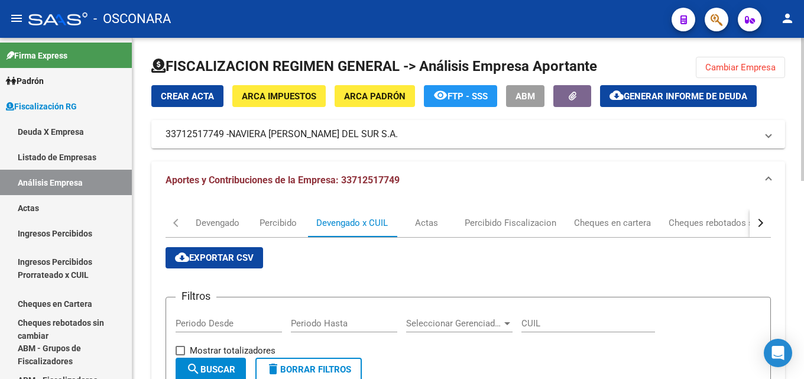
scroll to position [2, 0]
click at [725, 59] on button "Cambiar Empresa" at bounding box center [739, 67] width 89 height 21
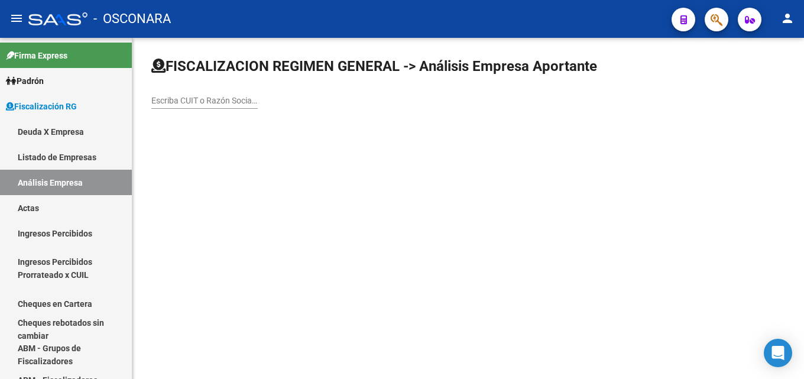
click at [232, 102] on input "Escriba CUIT o Razón Social para buscar" at bounding box center [204, 101] width 106 height 10
click at [169, 99] on input "Escriba CUIT o Razón Social para buscar" at bounding box center [204, 101] width 106 height 10
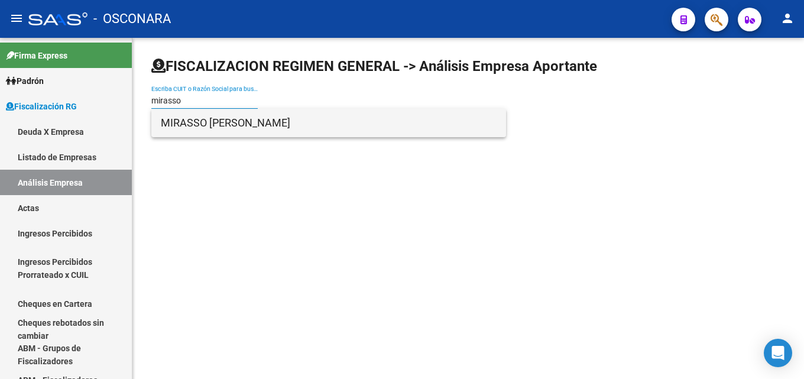
type input "mirasso"
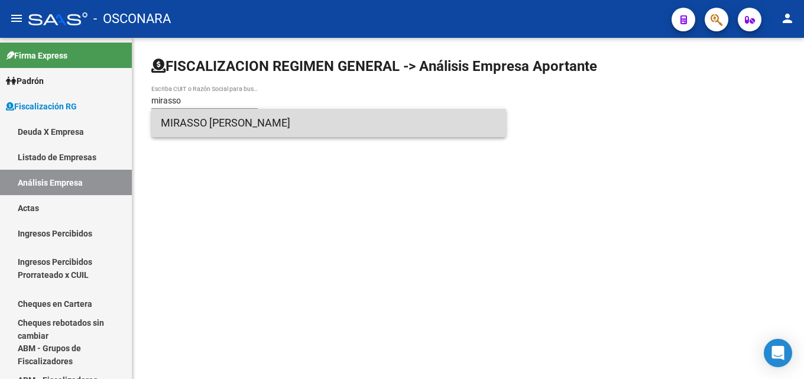
click at [240, 126] on span "MIRASSO [PERSON_NAME]" at bounding box center [329, 123] width 336 height 28
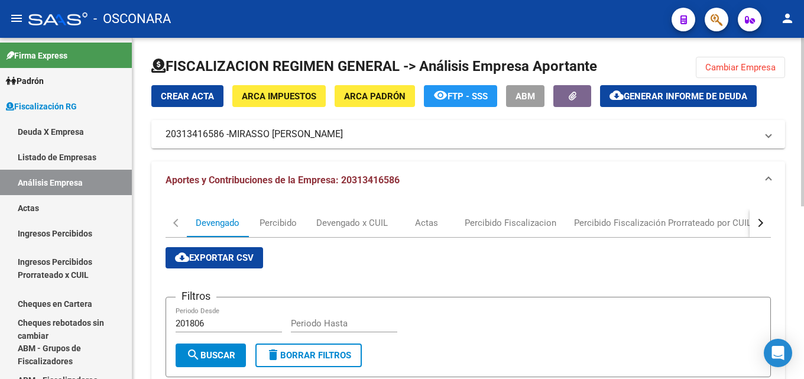
click at [698, 94] on span "Generar informe de deuda" at bounding box center [684, 96] width 123 height 11
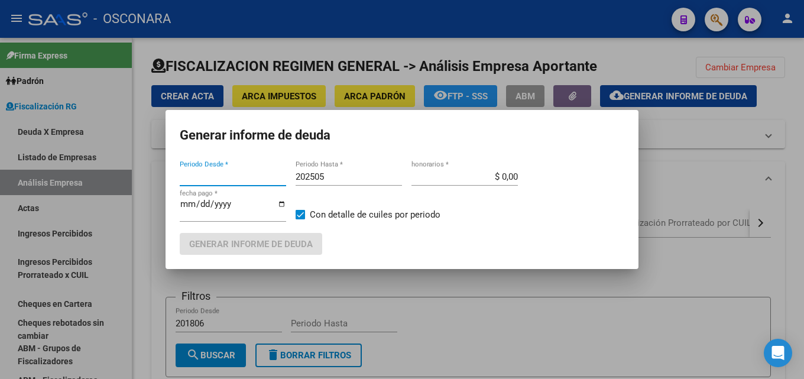
type input "202501"
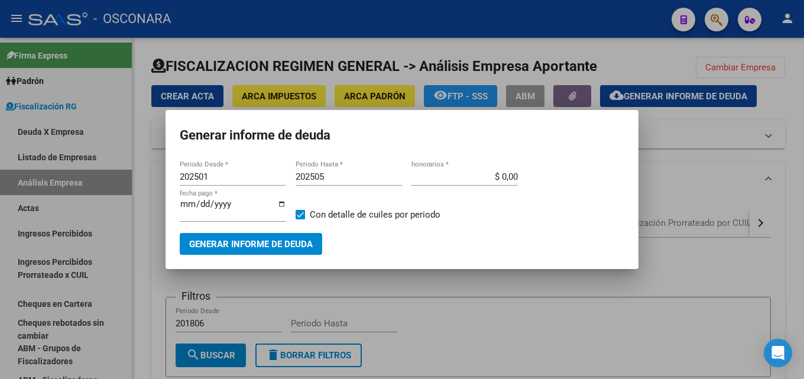
click at [360, 169] on div "202505 Periodo Hasta *" at bounding box center [348, 177] width 106 height 18
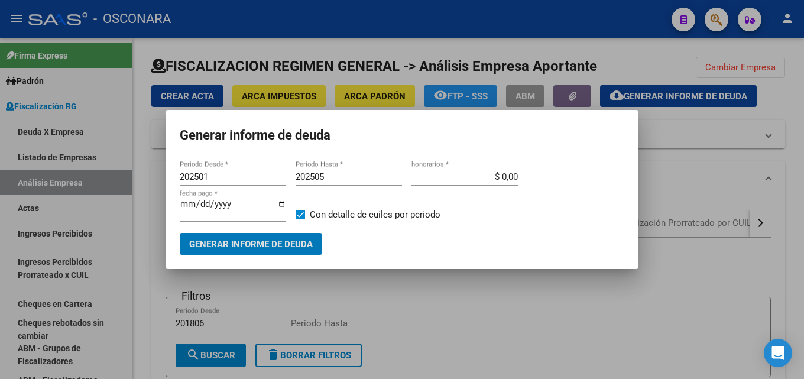
click at [363, 178] on input "202505" at bounding box center [348, 176] width 106 height 11
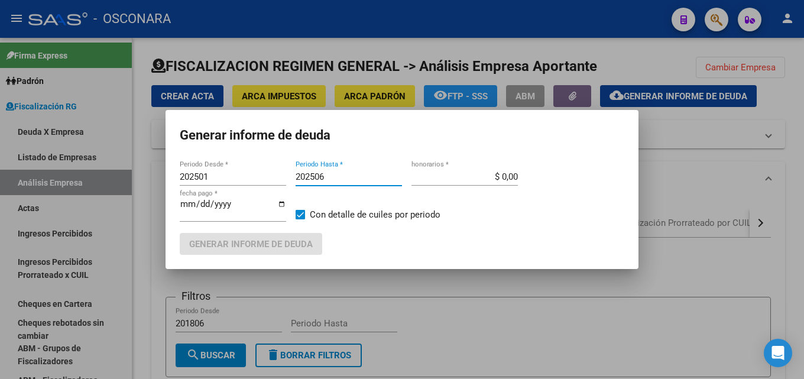
type input "202506"
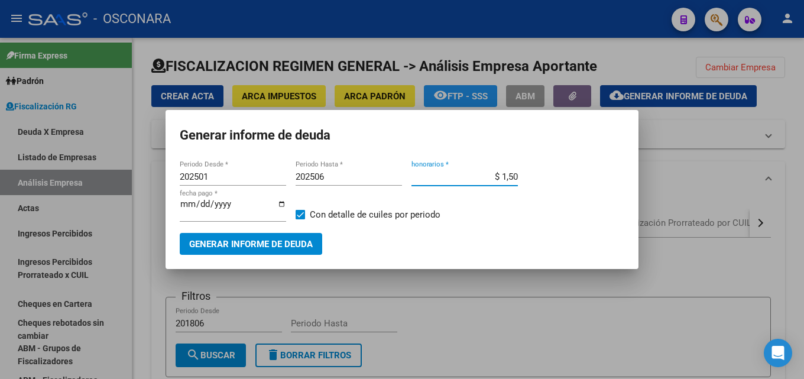
type input "$ 15,00"
click at [251, 240] on span "Generar informe de deuda" at bounding box center [250, 244] width 123 height 11
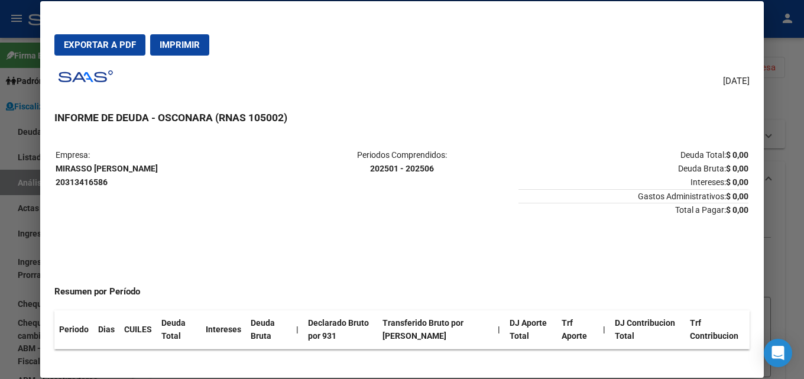
click at [803, 164] on div at bounding box center [402, 189] width 804 height 379
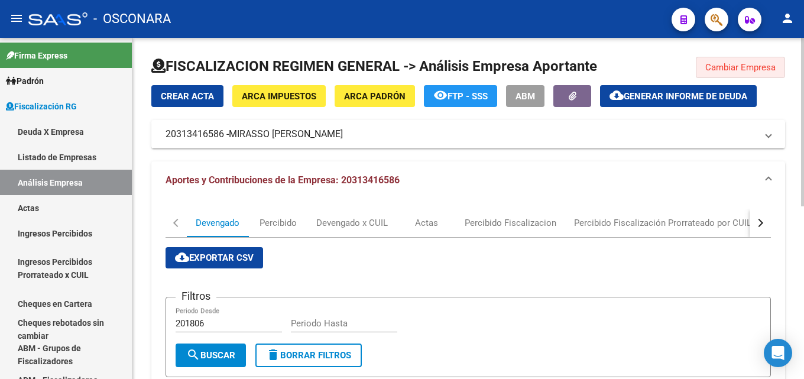
click at [771, 73] on button "Cambiar Empresa" at bounding box center [739, 67] width 89 height 21
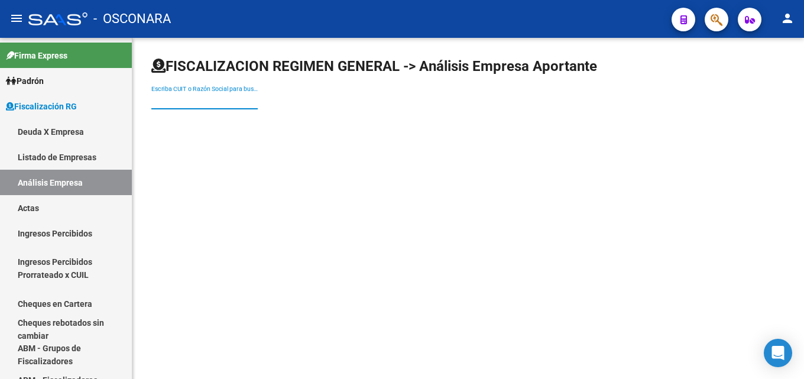
click at [185, 103] on input "Escriba CUIT o Razón Social para buscar" at bounding box center [204, 101] width 106 height 10
paste input "Arenera Baigorria S.R.L."
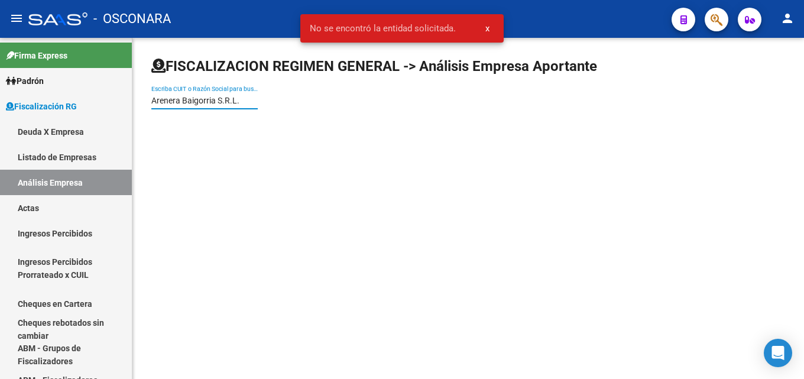
click at [242, 101] on input "Arenera Baigorria S.R.L." at bounding box center [204, 101] width 106 height 10
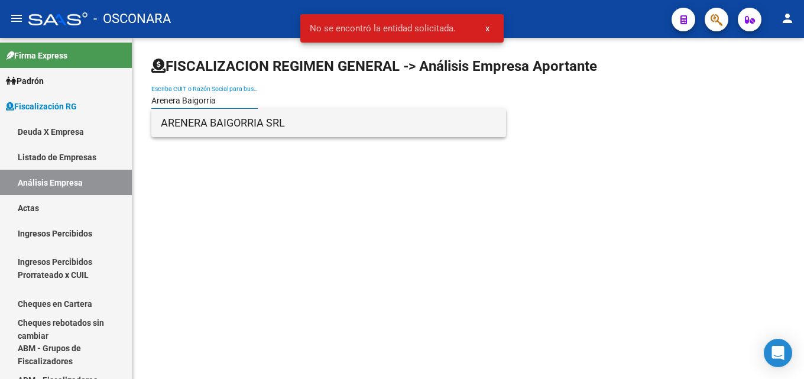
type input "Arenera Baigorria"
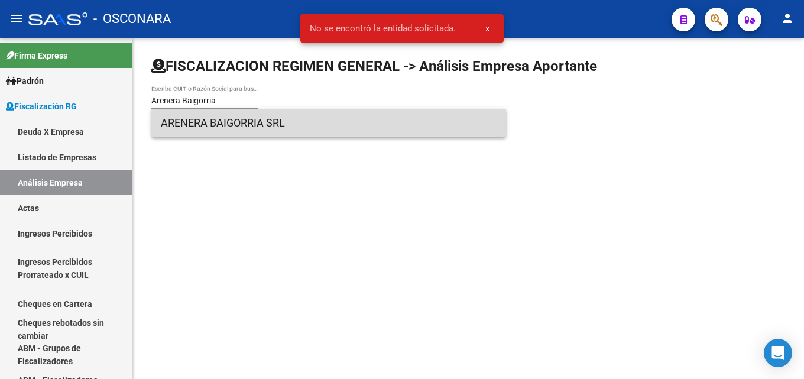
click at [238, 122] on span "ARENERA BAIGORRIA SRL" at bounding box center [329, 123] width 336 height 28
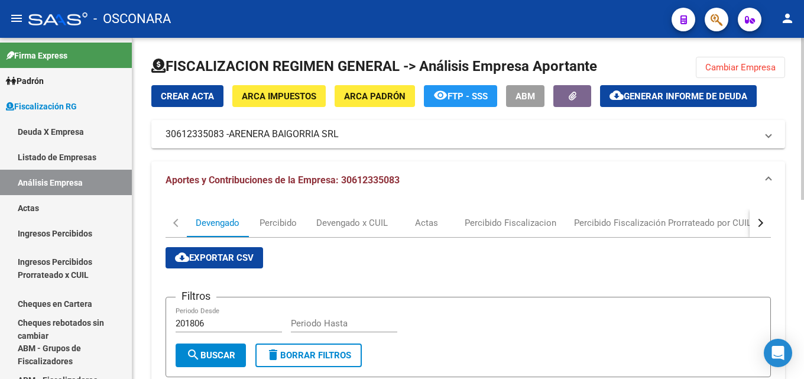
click at [637, 99] on span "Generar informe de deuda" at bounding box center [684, 96] width 123 height 11
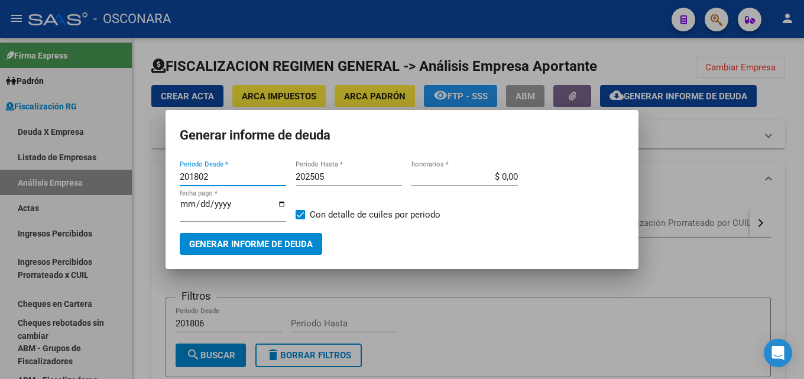
drag, startPoint x: 209, startPoint y: 180, endPoint x: 167, endPoint y: 181, distance: 41.4
click at [167, 181] on mat-dialog-content "201802 Periodo Desde * 202505 Periodo Hasta * $ 0,00 honorarios * [DATE] fecha …" at bounding box center [401, 206] width 473 height 96
type input "201506"
type input "202506"
type input "$ 15,00"
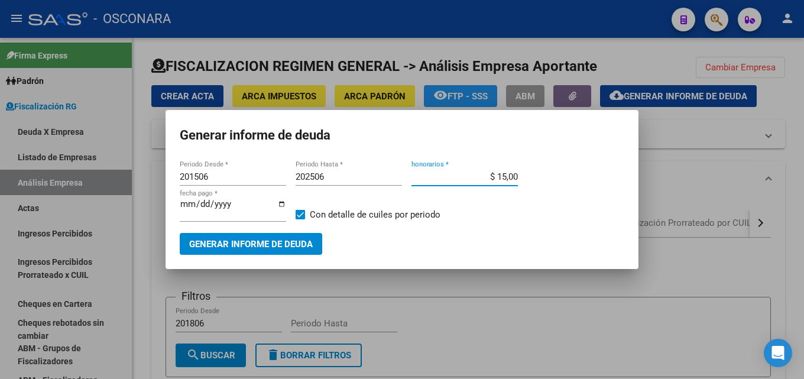
click at [203, 206] on input "[DATE]" at bounding box center [233, 208] width 106 height 19
type input "[DATE]"
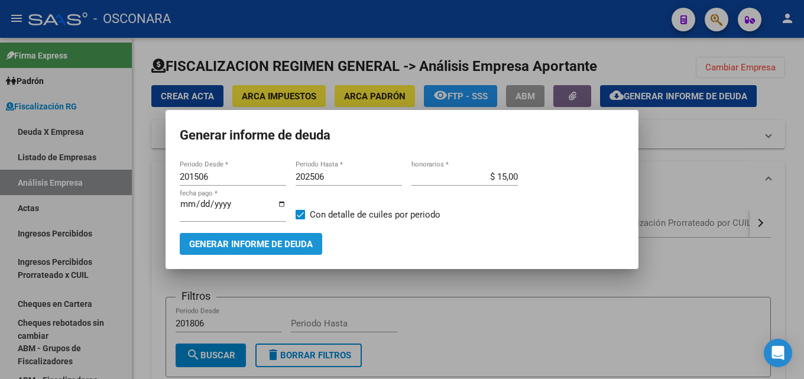
click at [273, 242] on span "Generar informe de deuda" at bounding box center [250, 244] width 123 height 11
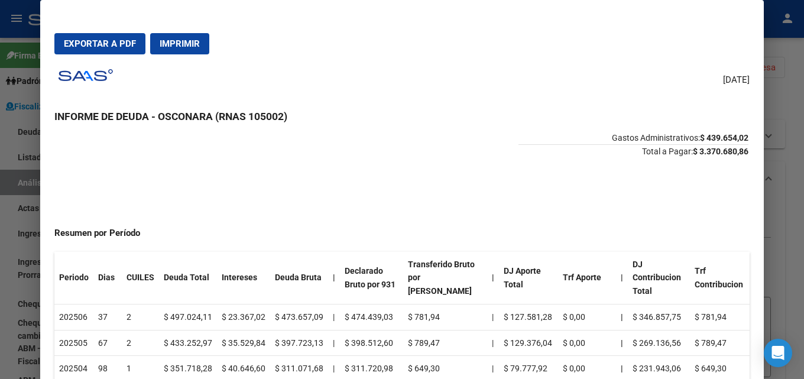
scroll to position [0, 0]
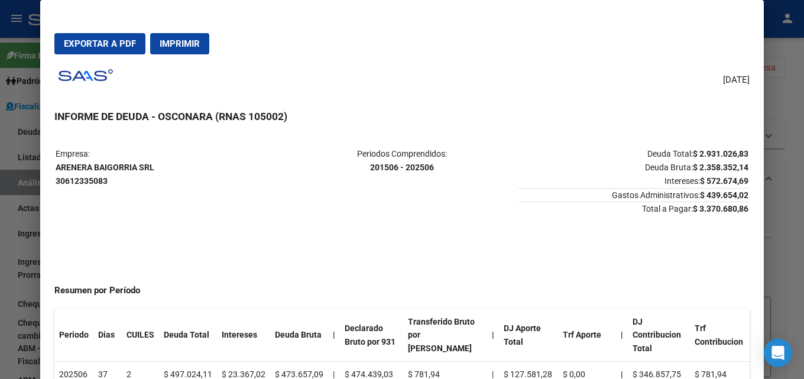
click at [111, 32] on mat-dialog-actions "Exportar a PDF Imprimir" at bounding box center [401, 44] width 695 height 40
click at [80, 46] on span "Exportar a PDF" at bounding box center [100, 43] width 72 height 11
click at [803, 146] on div at bounding box center [402, 189] width 804 height 379
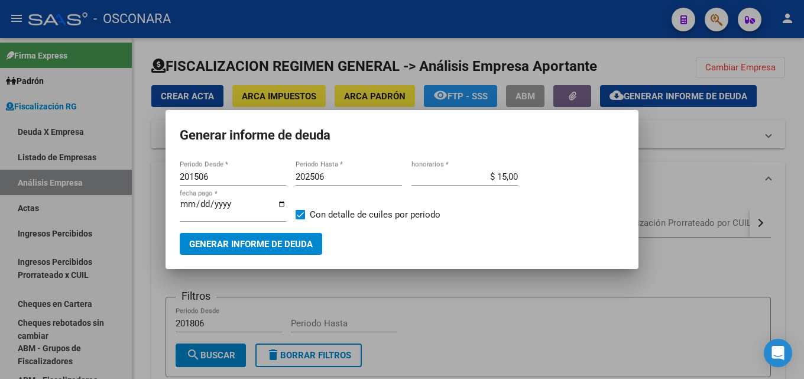
click at [332, 175] on input "202506" at bounding box center [348, 176] width 106 height 11
type input "202507"
click at [266, 240] on span "Generar informe de deuda" at bounding box center [250, 244] width 123 height 11
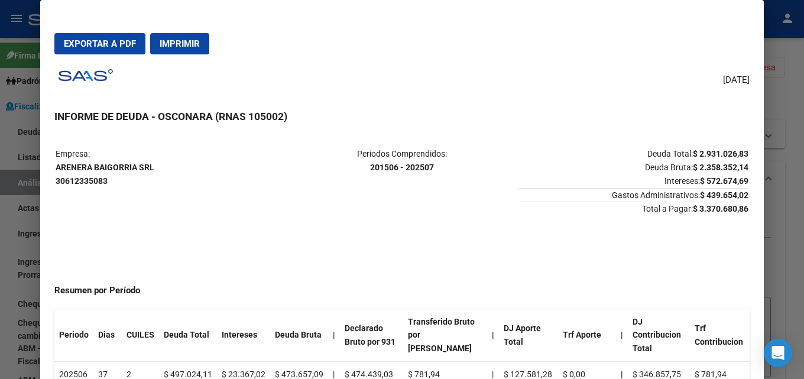
click at [781, 193] on div at bounding box center [402, 189] width 804 height 379
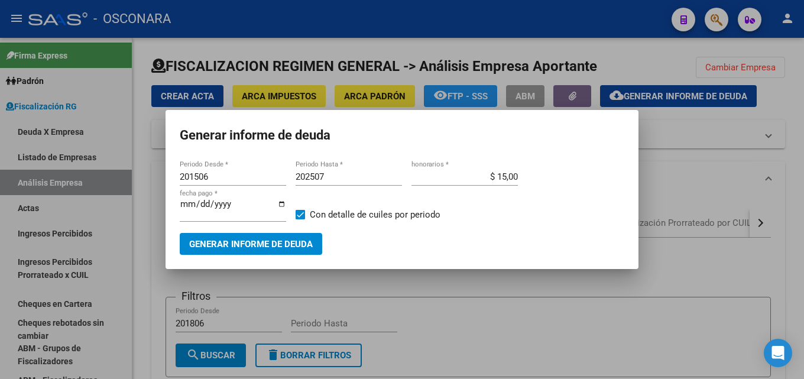
click at [781, 193] on div at bounding box center [402, 189] width 804 height 379
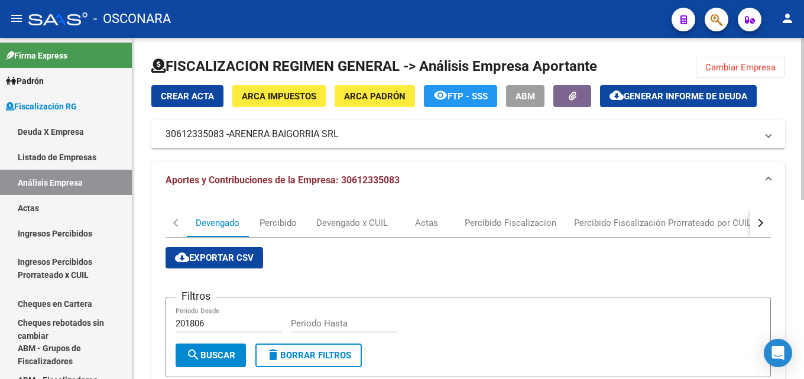
click at [756, 222] on div "button" at bounding box center [758, 223] width 8 height 8
click at [504, 219] on div "DDJJ" at bounding box center [503, 222] width 21 height 13
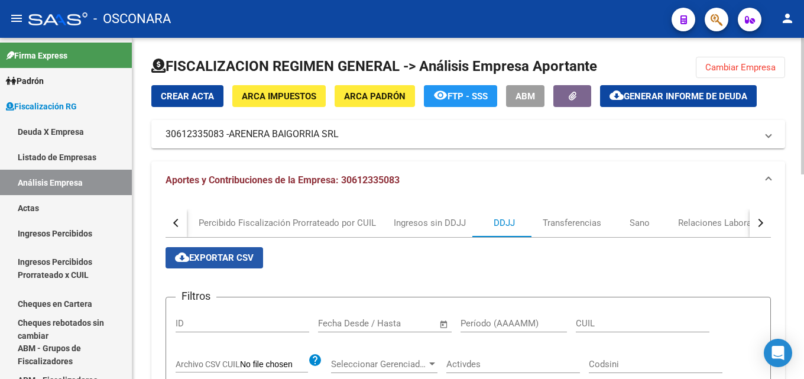
click at [230, 254] on span "cloud_download Exportar CSV" at bounding box center [214, 257] width 79 height 11
click at [724, 67] on span "Cambiar Empresa" at bounding box center [740, 67] width 70 height 11
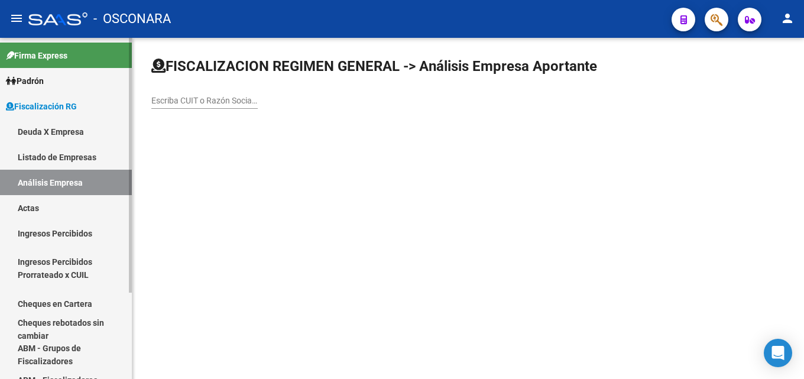
click at [28, 122] on link "Deuda X Empresa" at bounding box center [66, 131] width 132 height 25
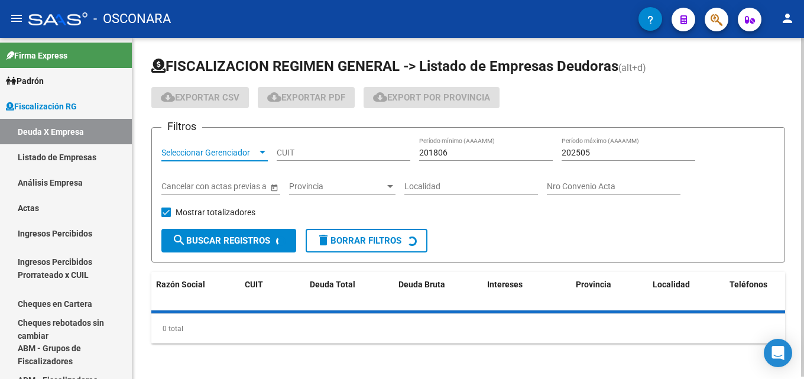
click at [236, 149] on span "Seleccionar Gerenciador" at bounding box center [209, 153] width 96 height 10
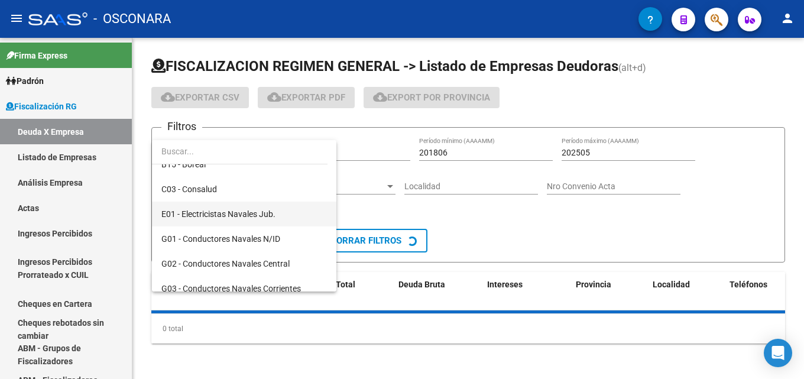
scroll to position [177, 0]
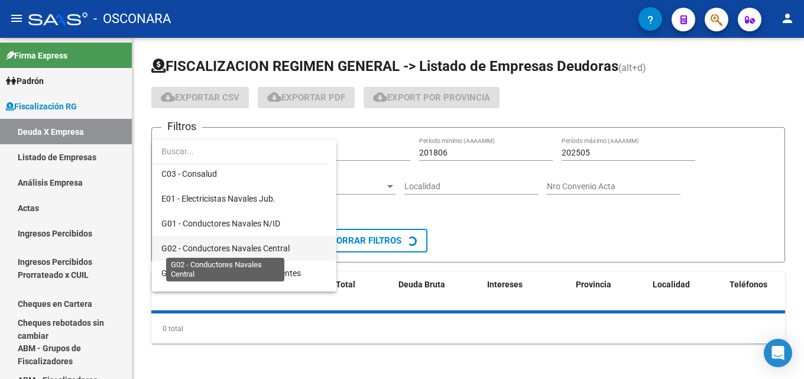
click at [268, 249] on span "G02 - Conductores Navales Central" at bounding box center [225, 247] width 128 height 9
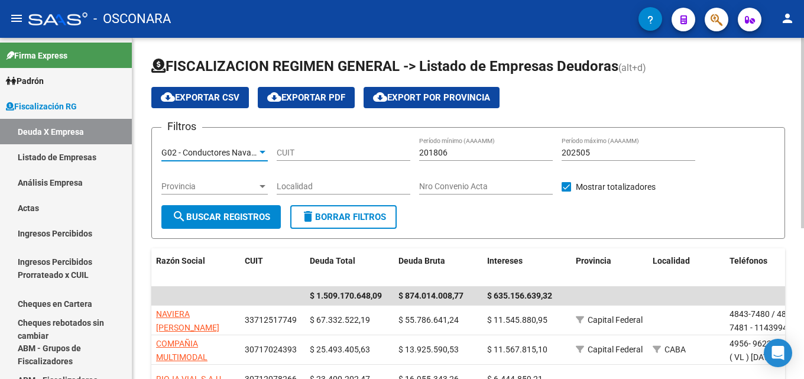
click at [604, 154] on input "202505" at bounding box center [628, 153] width 134 height 10
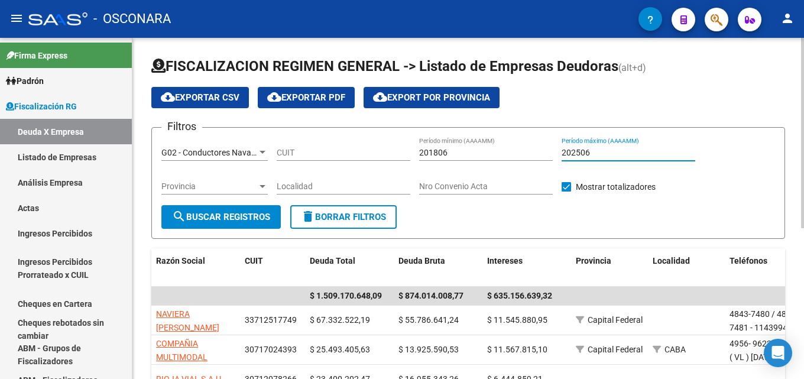
type input "202506"
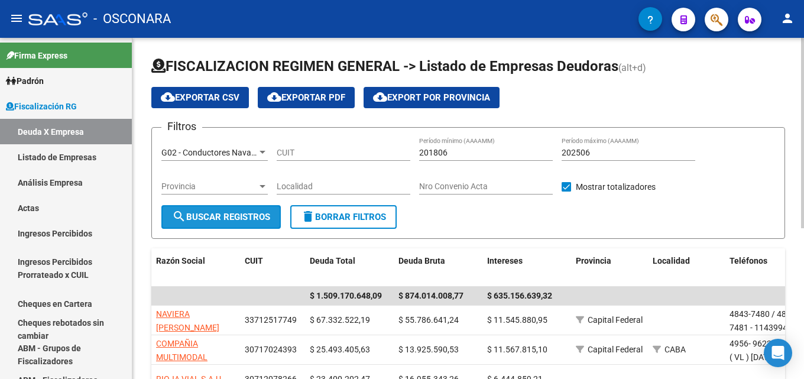
click at [243, 210] on button "search Buscar Registros" at bounding box center [220, 217] width 119 height 24
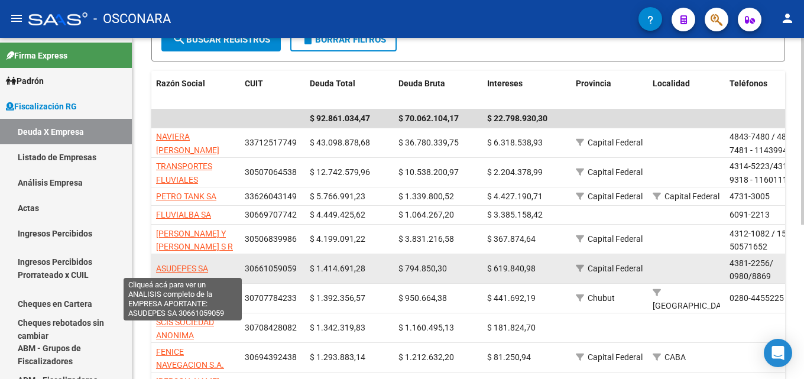
drag, startPoint x: 217, startPoint y: 269, endPoint x: 158, endPoint y: 272, distance: 58.6
click at [158, 272] on div "ASUDEPES SA" at bounding box center [195, 269] width 79 height 14
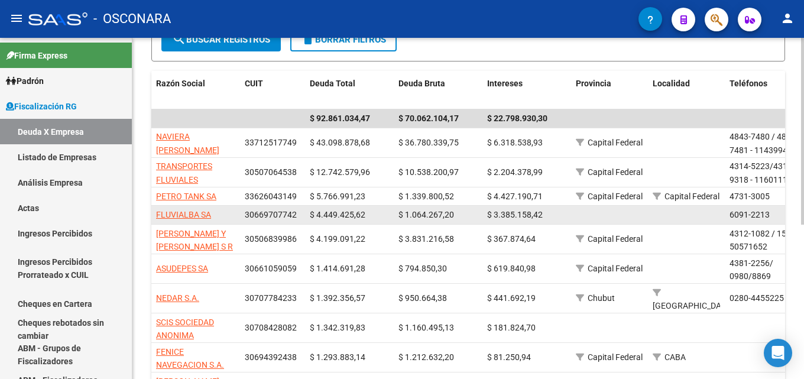
copy span "ASUDEPES SA"
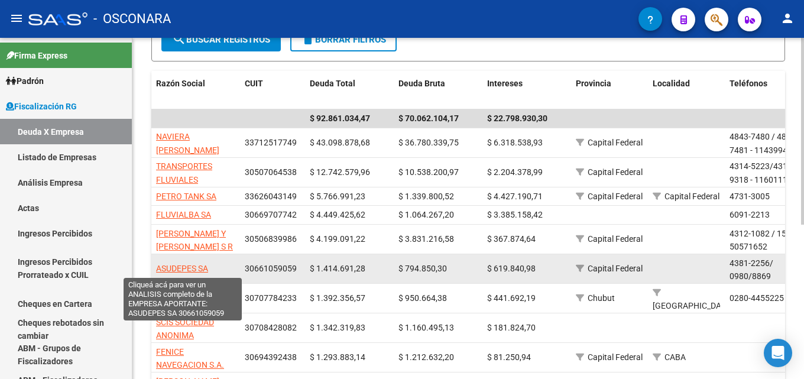
click at [200, 265] on span "ASUDEPES SA" at bounding box center [182, 268] width 52 height 9
copy span "ASUDEPES SA"
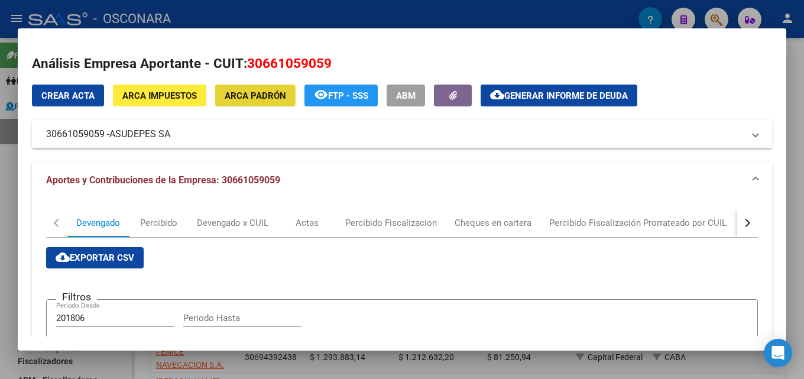
click at [245, 96] on span "ARCA Padrón" at bounding box center [255, 95] width 61 height 11
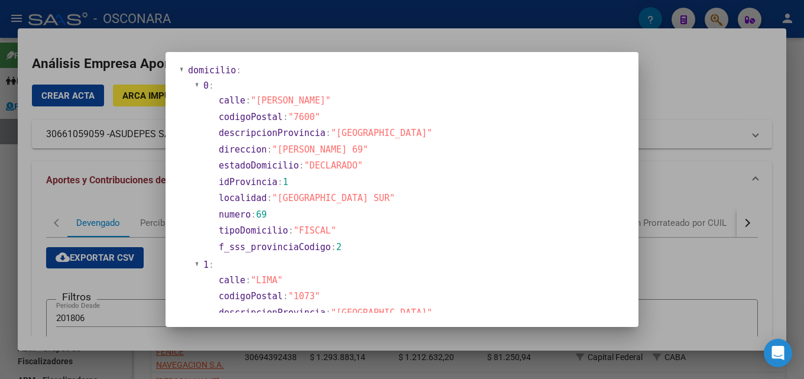
scroll to position [0, 0]
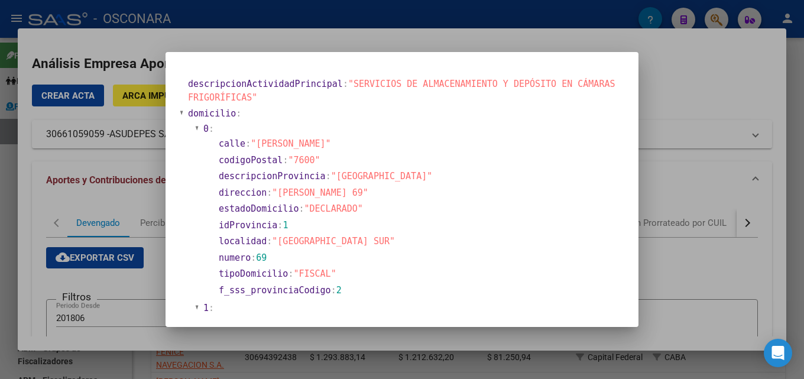
click at [701, 129] on div at bounding box center [402, 189] width 804 height 379
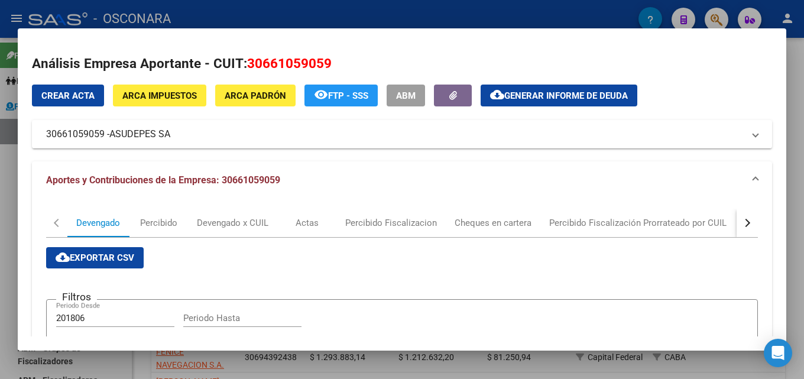
click at [803, 162] on div at bounding box center [402, 189] width 804 height 379
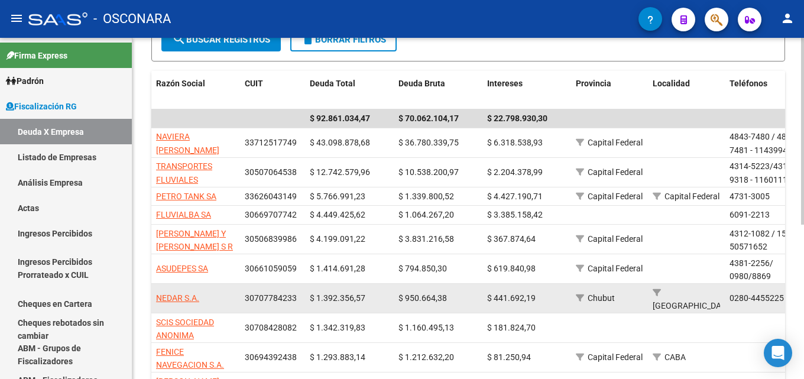
drag, startPoint x: 212, startPoint y: 298, endPoint x: 154, endPoint y: 298, distance: 58.5
click at [154, 298] on datatable-body-cell "NEDAR S.A." at bounding box center [195, 298] width 89 height 29
copy span "NEDAR S.A."
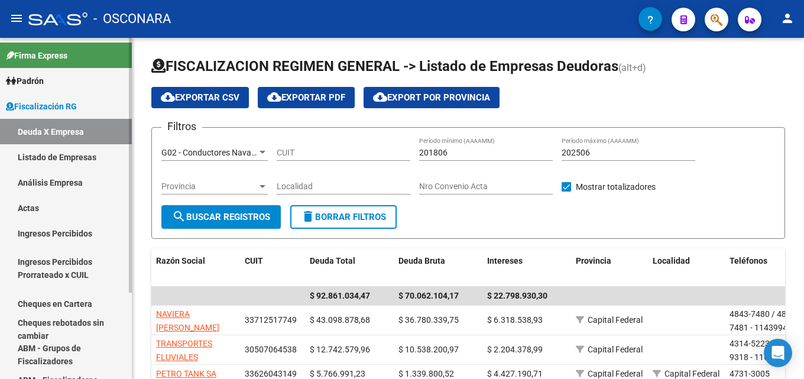
click at [56, 184] on link "Análisis Empresa" at bounding box center [66, 182] width 132 height 25
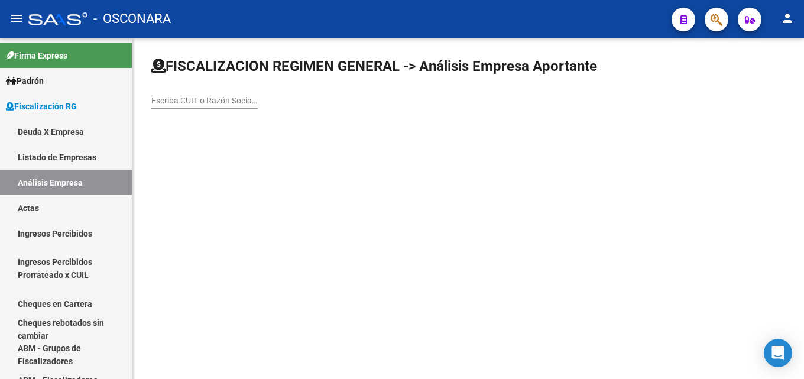
click at [232, 94] on div "Escriba CUIT o Razón Social para buscar" at bounding box center [204, 97] width 106 height 24
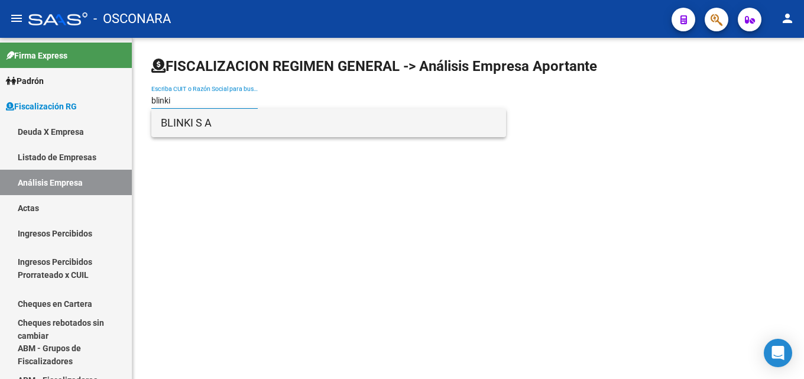
type input "blinki"
click at [229, 122] on span "BLINKI S A" at bounding box center [329, 123] width 336 height 28
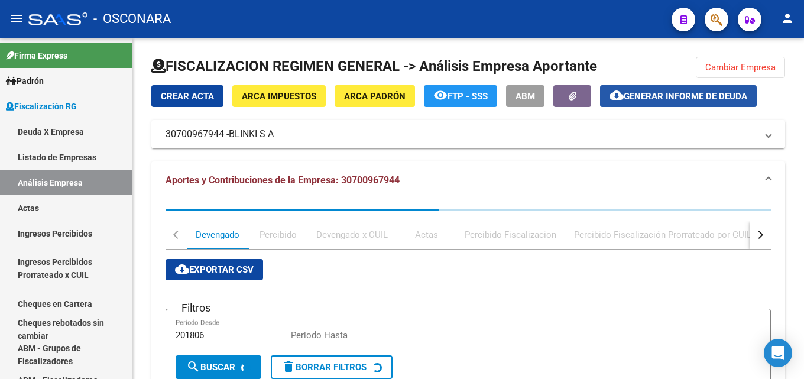
click at [673, 101] on span "Generar informe de deuda" at bounding box center [684, 96] width 123 height 11
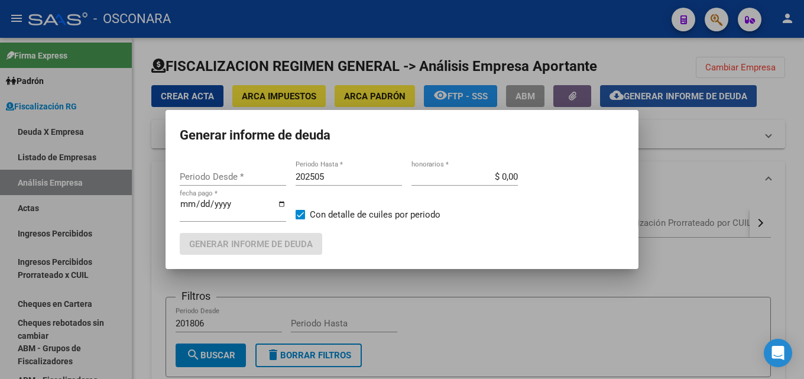
type input "201805"
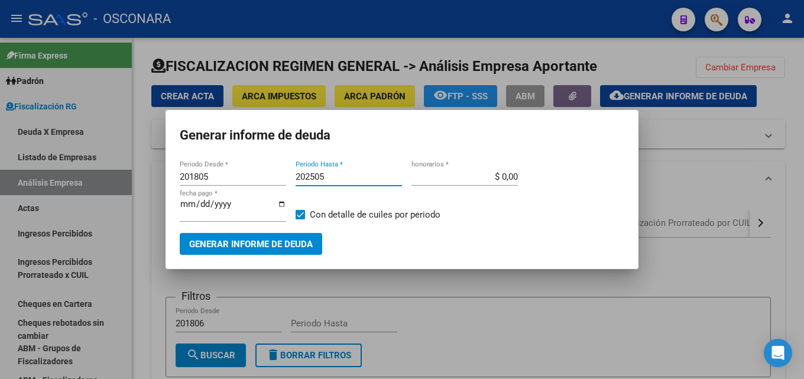
click at [348, 175] on input "202505" at bounding box center [348, 176] width 106 height 11
type input "202506"
click at [272, 238] on span "Generar informe de deuda" at bounding box center [250, 243] width 123 height 11
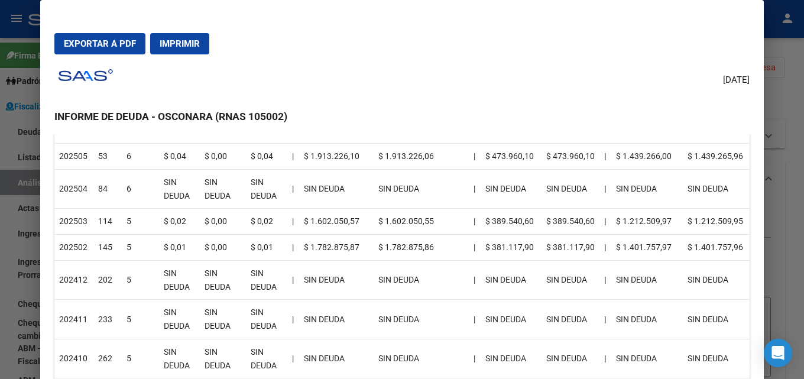
scroll to position [236, 0]
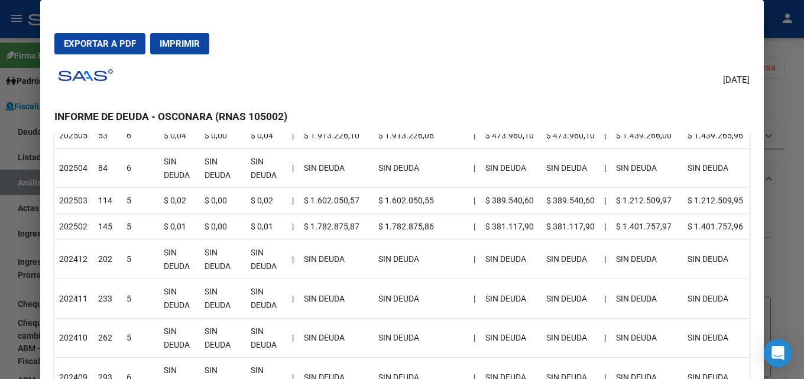
click at [791, 172] on div at bounding box center [402, 189] width 804 height 379
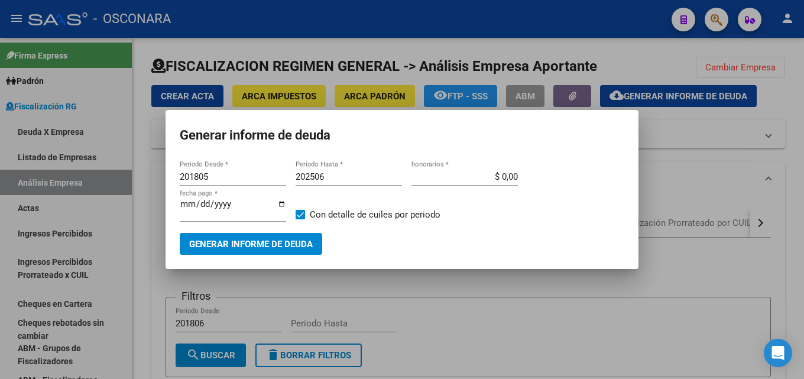
click at [789, 172] on div at bounding box center [402, 189] width 804 height 379
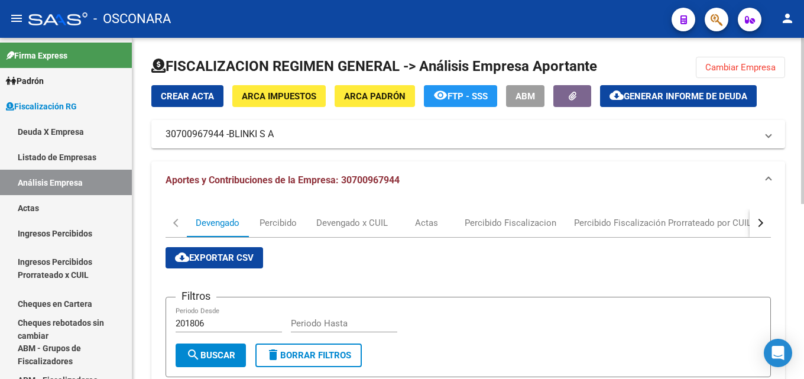
click at [761, 72] on span "Cambiar Empresa" at bounding box center [740, 67] width 70 height 11
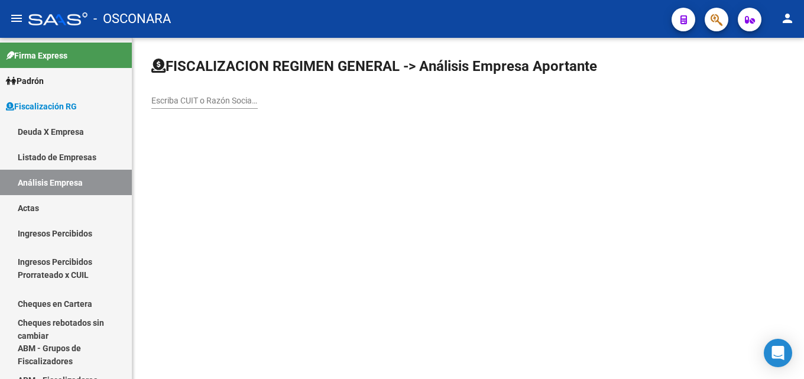
click at [212, 93] on div "Escriba CUIT o Razón Social para buscar" at bounding box center [204, 97] width 106 height 24
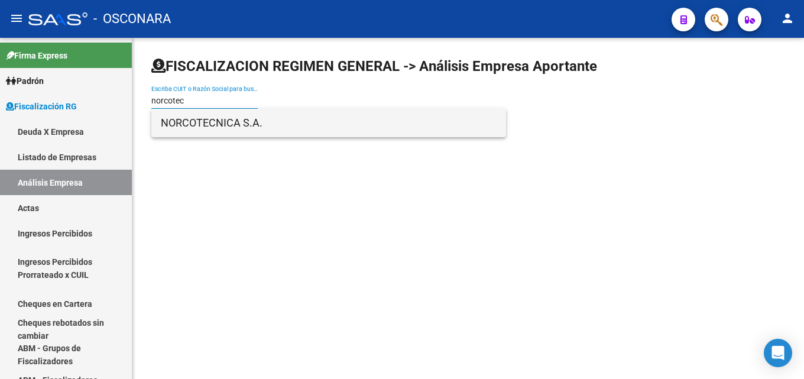
type input "norcotec"
click at [219, 122] on span "NORCOTECNICA S.A." at bounding box center [329, 123] width 336 height 28
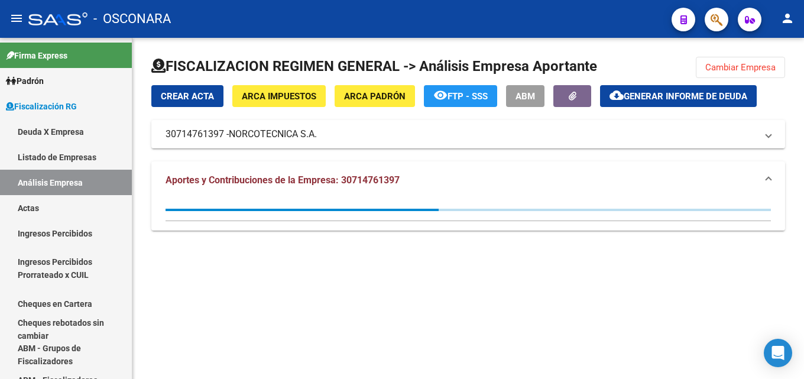
click at [654, 97] on span "Generar informe de deuda" at bounding box center [684, 96] width 123 height 11
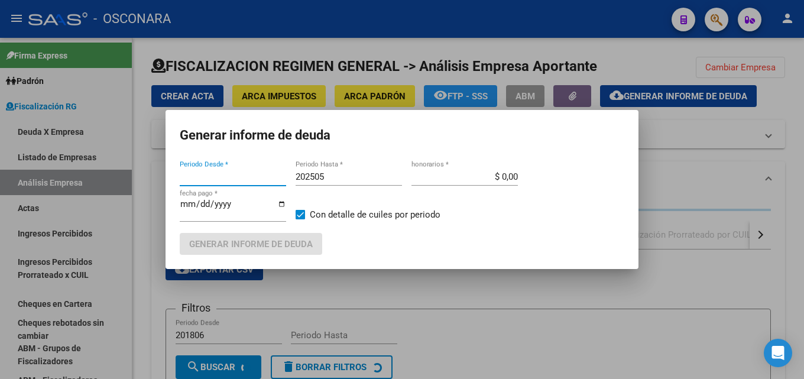
type input "202108"
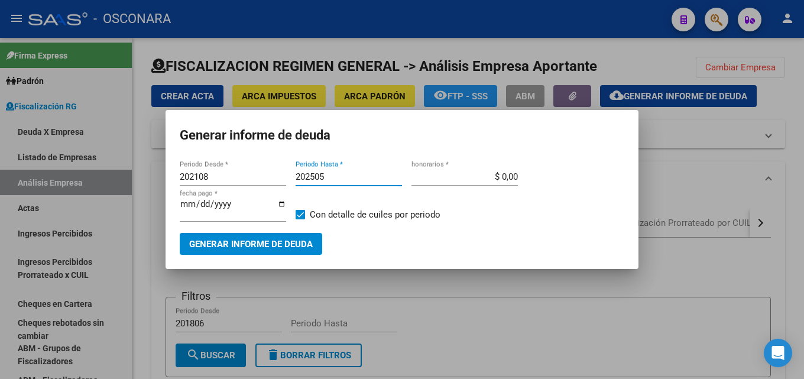
click at [333, 177] on input "202505" at bounding box center [348, 176] width 106 height 11
type input "202506"
type input "$ 15,00"
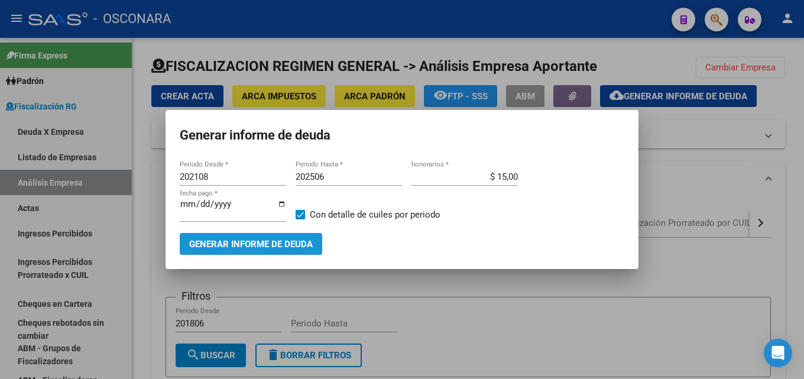
click at [239, 242] on span "Generar informe de deuda" at bounding box center [250, 244] width 123 height 11
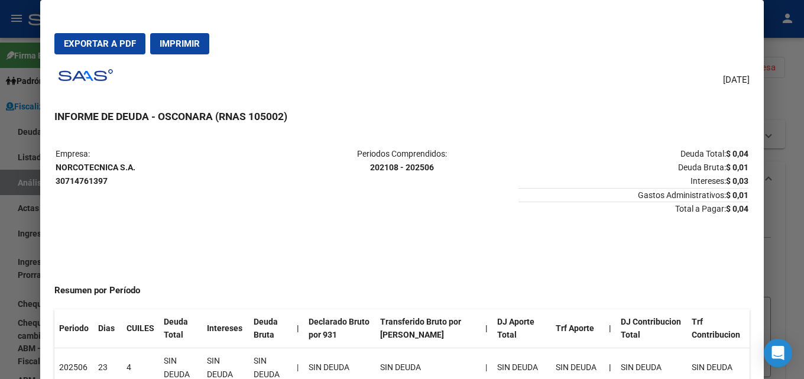
click at [803, 154] on div at bounding box center [402, 189] width 804 height 379
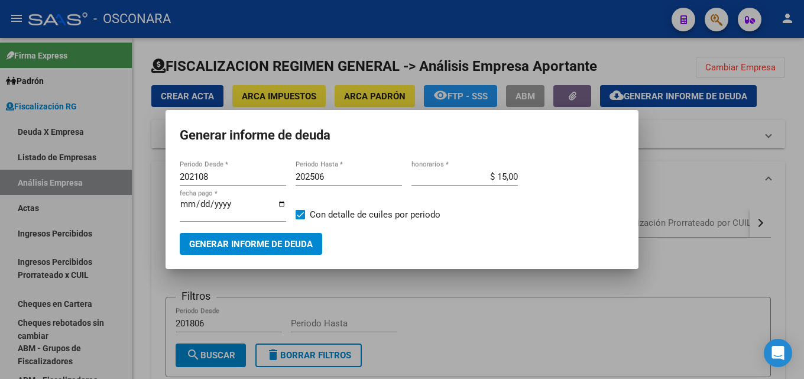
click at [677, 186] on div at bounding box center [402, 189] width 804 height 379
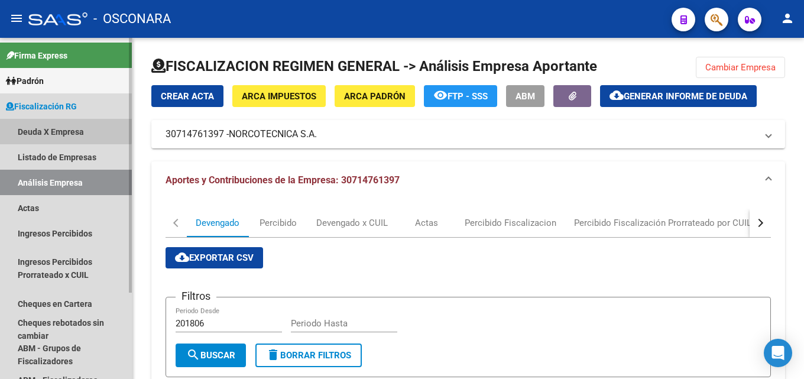
click at [43, 129] on link "Deuda X Empresa" at bounding box center [66, 131] width 132 height 25
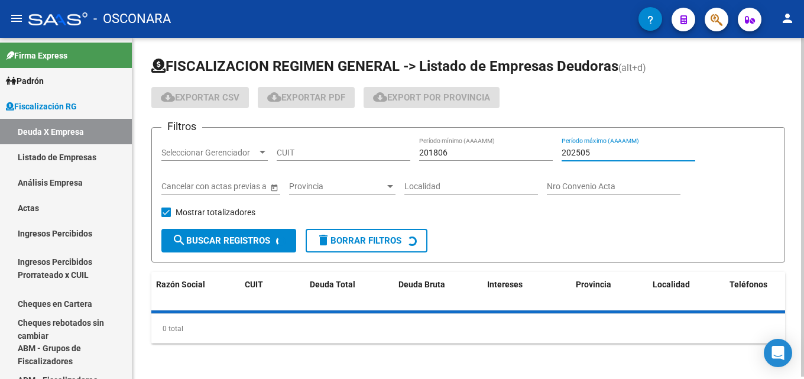
click at [613, 150] on input "202505" at bounding box center [628, 153] width 134 height 10
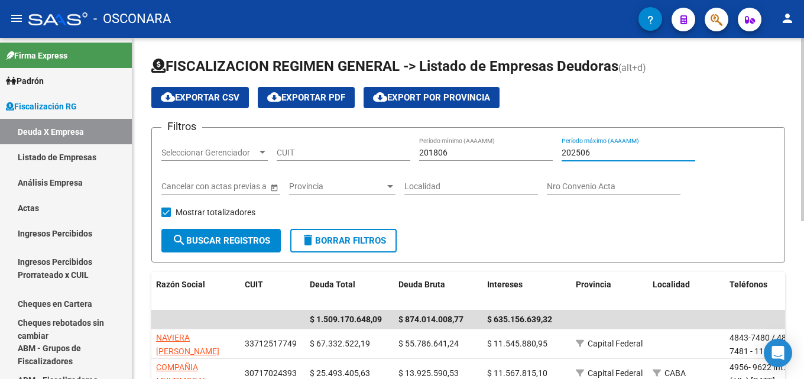
type input "202506"
click at [226, 150] on span "Seleccionar Gerenciador" at bounding box center [209, 153] width 96 height 10
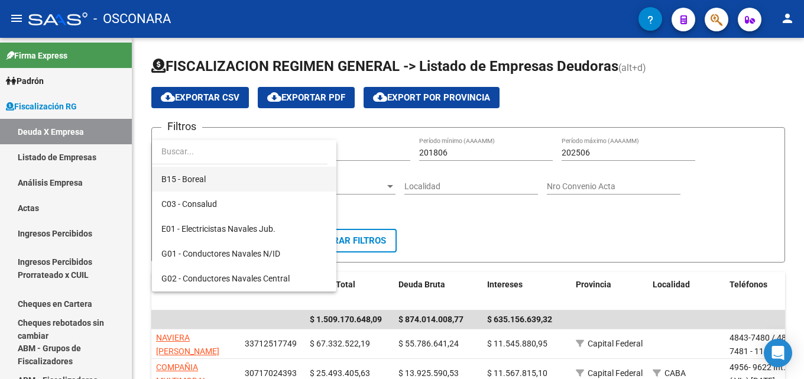
scroll to position [177, 0]
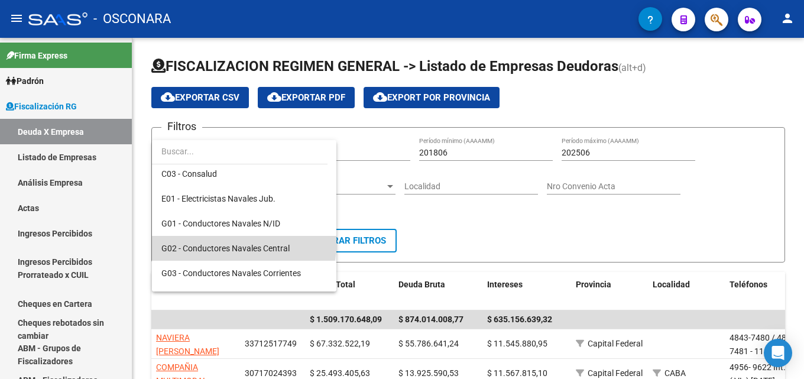
click at [243, 242] on span "G02 - Conductores Navales Central" at bounding box center [243, 248] width 165 height 25
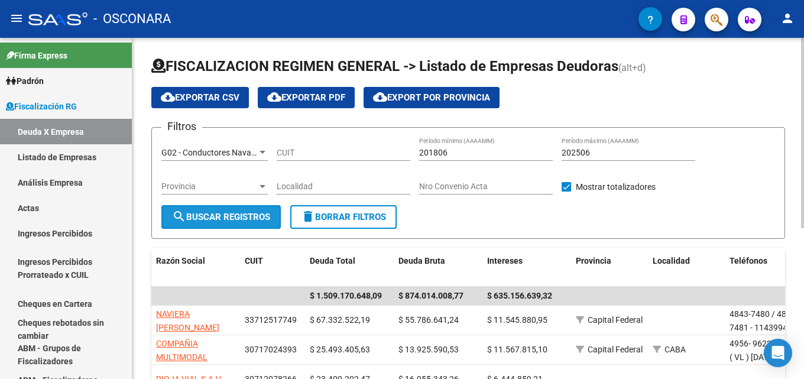
click at [225, 216] on span "search Buscar Registros" at bounding box center [221, 217] width 98 height 11
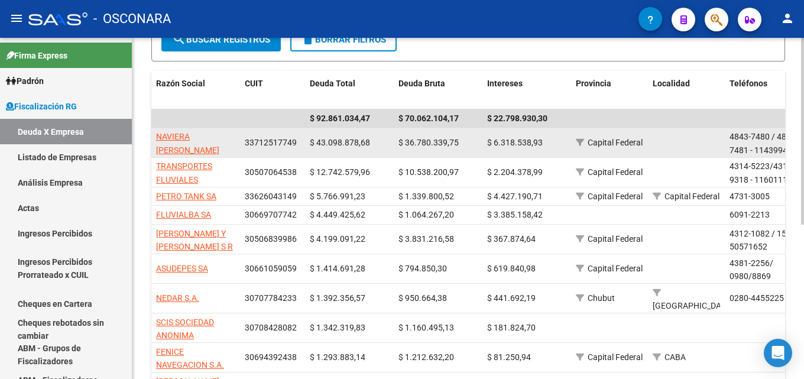
scroll to position [236, 0]
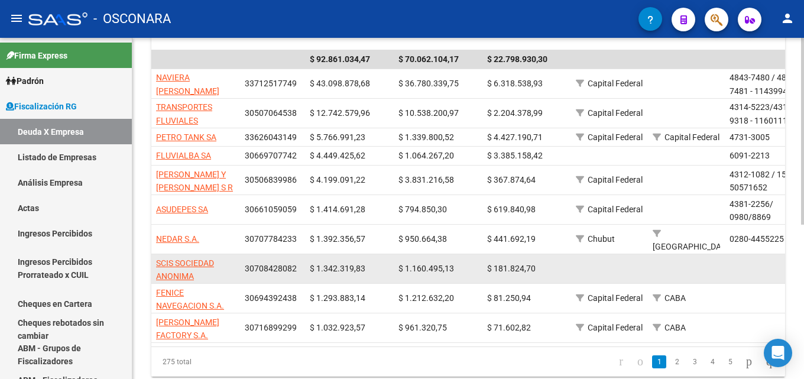
drag, startPoint x: 210, startPoint y: 276, endPoint x: 199, endPoint y: 275, distance: 11.9
click at [210, 276] on app-link-go-to "SCIS SOCIEDAD ANONIMA" at bounding box center [195, 269] width 79 height 27
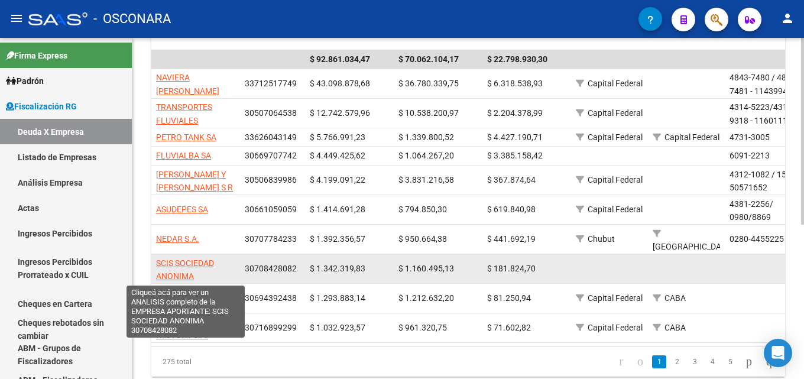
click at [185, 261] on span "SCIS SOCIEDAD ANONIMA" at bounding box center [185, 269] width 58 height 23
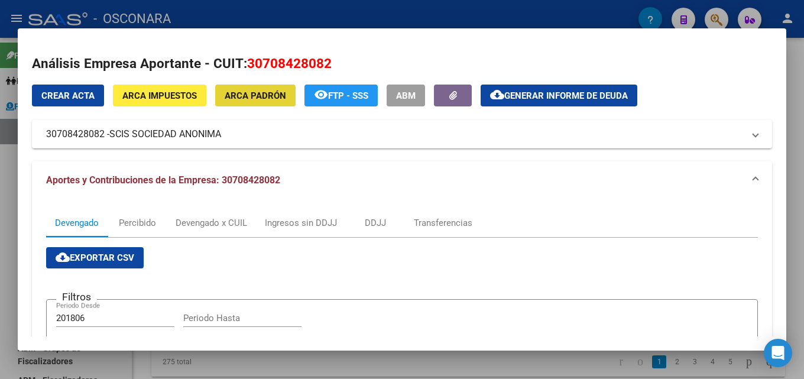
click at [265, 98] on span "ARCA Padrón" at bounding box center [255, 95] width 61 height 11
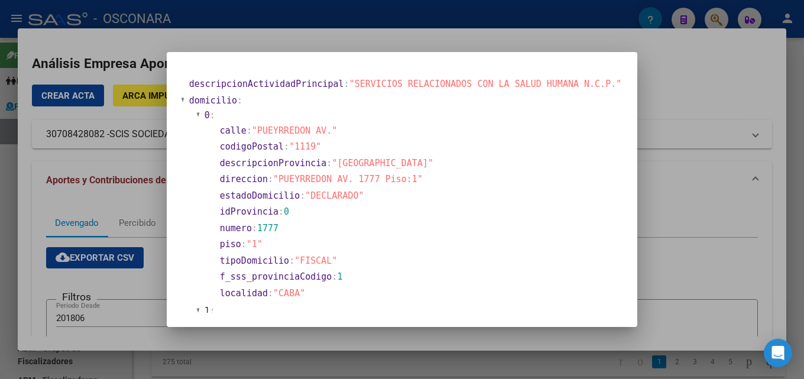
drag, startPoint x: 357, startPoint y: 79, endPoint x: 465, endPoint y: 210, distance: 170.0
click at [684, 173] on div at bounding box center [402, 189] width 804 height 379
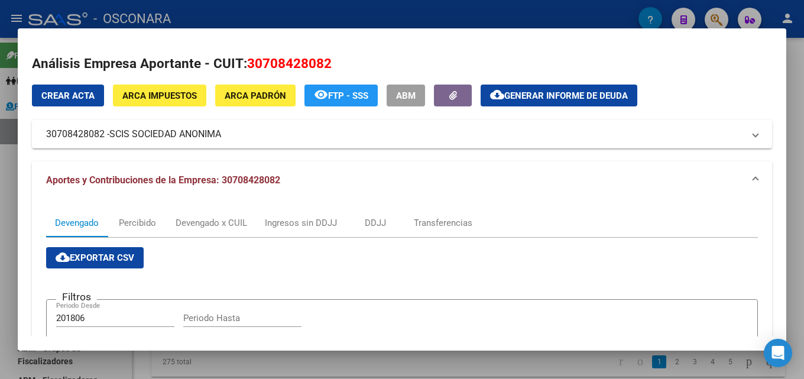
click at [803, 116] on div at bounding box center [402, 189] width 804 height 379
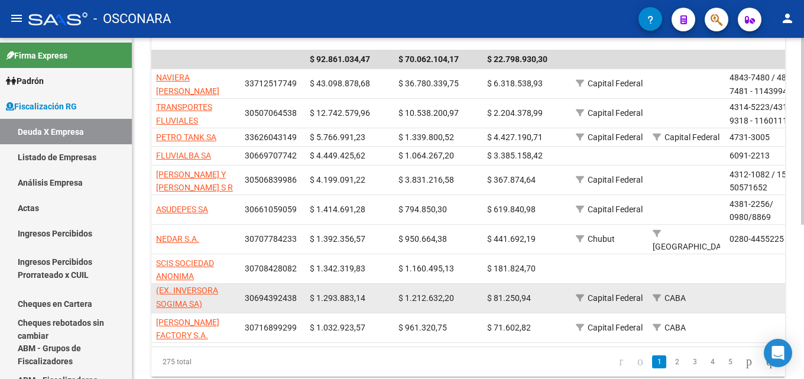
scroll to position [1, 0]
drag, startPoint x: 228, startPoint y: 304, endPoint x: 204, endPoint y: 308, distance: 24.5
click at [204, 308] on app-link-go-to "FENICE NAVEGACION S.A.(EX. INVERSORA SOGIMA SA)" at bounding box center [195, 283] width 79 height 54
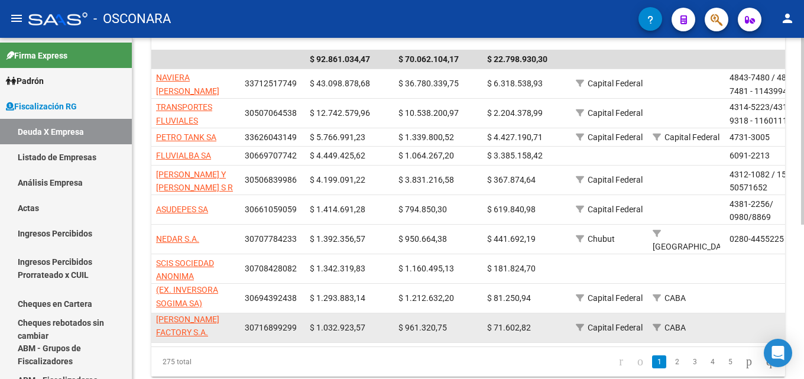
scroll to position [0, 0]
drag, startPoint x: 181, startPoint y: 336, endPoint x: 152, endPoint y: 324, distance: 31.0
click at [152, 324] on datatable-body-cell "[PERSON_NAME] FACTORY S.A." at bounding box center [195, 327] width 89 height 29
copy span "[PERSON_NAME] FACTORY S.A."
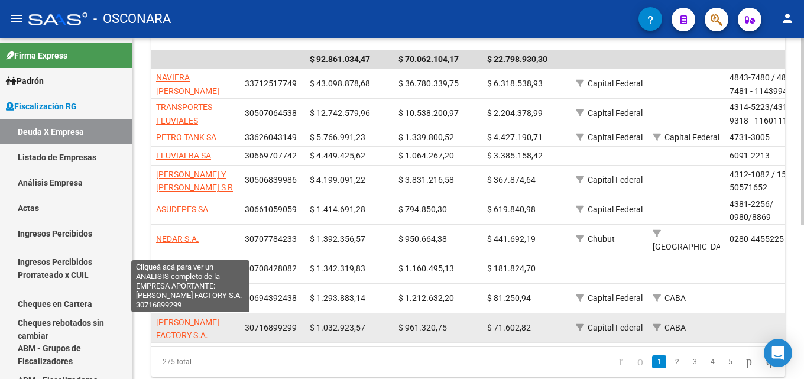
click at [197, 321] on span "[PERSON_NAME] FACTORY S.A." at bounding box center [187, 328] width 63 height 23
copy span "[PERSON_NAME] FACTORY S.A."
type textarea "30716899299"
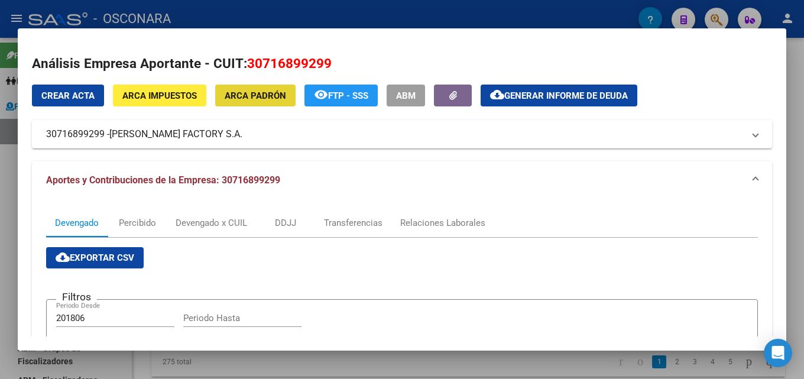
click at [277, 101] on span "ARCA Padrón" at bounding box center [255, 95] width 61 height 11
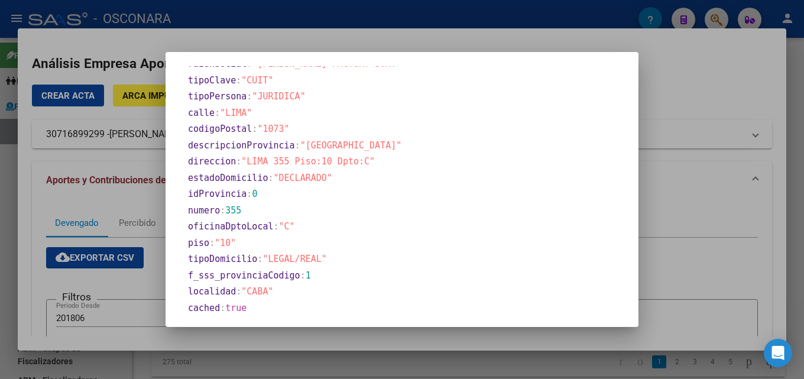
scroll to position [607, 0]
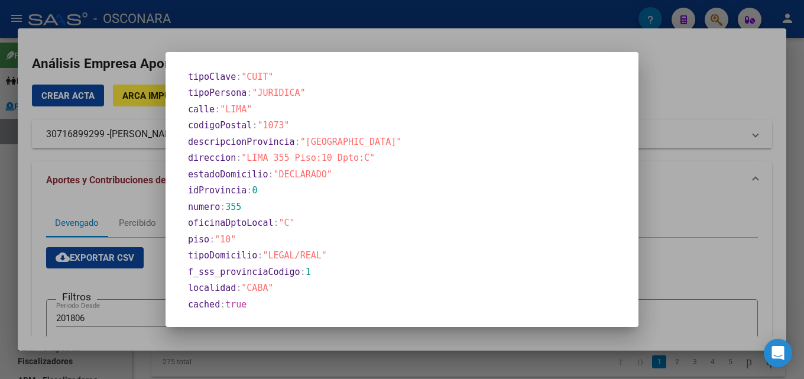
click at [706, 191] on div at bounding box center [402, 189] width 804 height 379
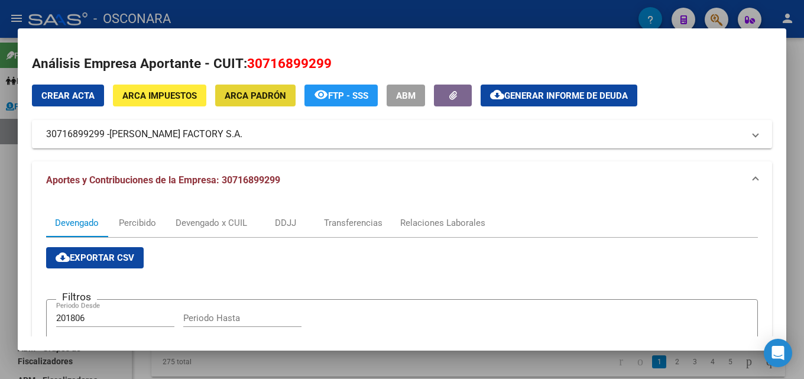
click at [258, 93] on span "ARCA Padrón" at bounding box center [255, 95] width 61 height 11
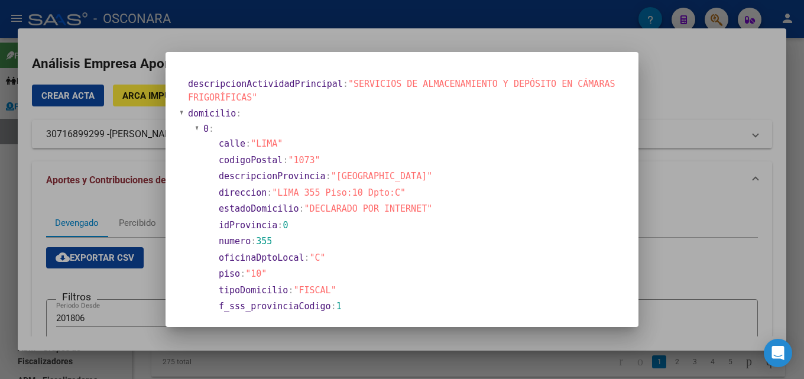
click at [672, 171] on div at bounding box center [402, 189] width 804 height 379
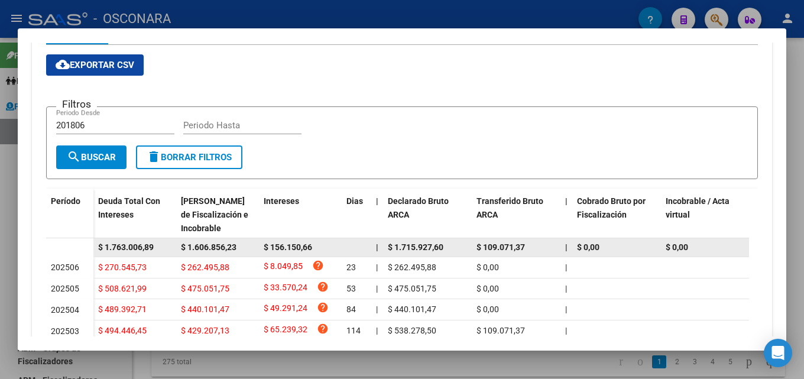
scroll to position [0, 0]
